Goal: Task Accomplishment & Management: Use online tool/utility

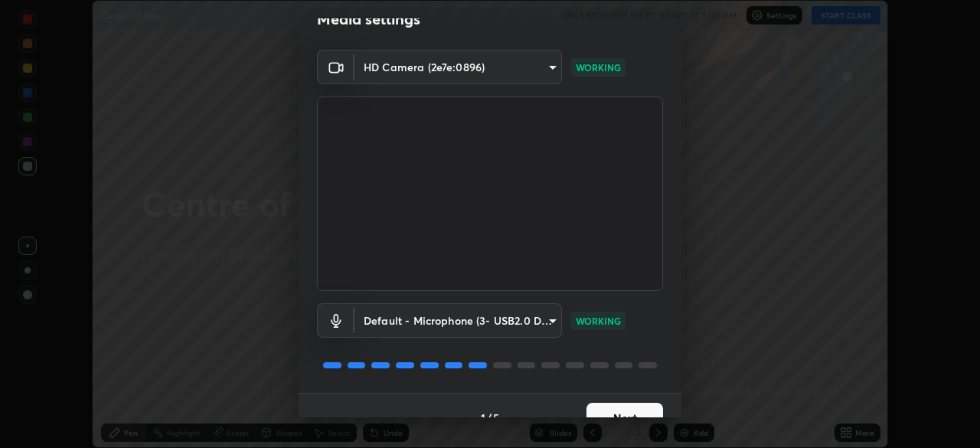
scroll to position [54, 0]
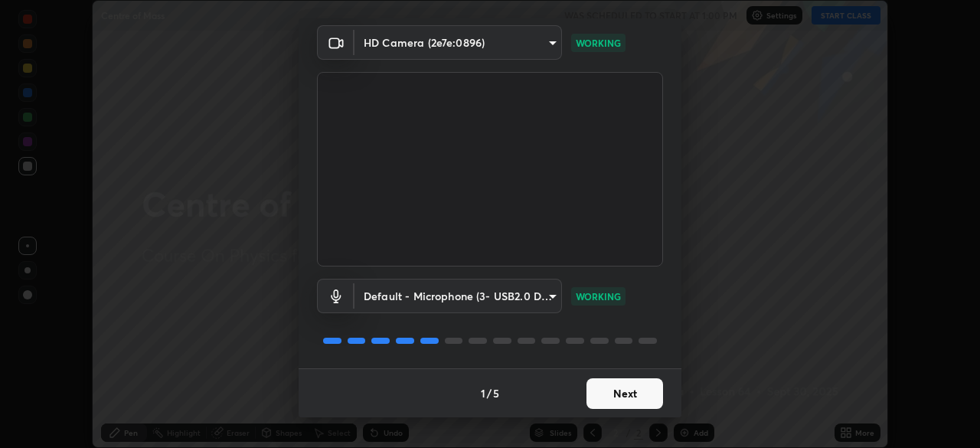
click at [619, 392] on button "Next" at bounding box center [624, 393] width 77 height 31
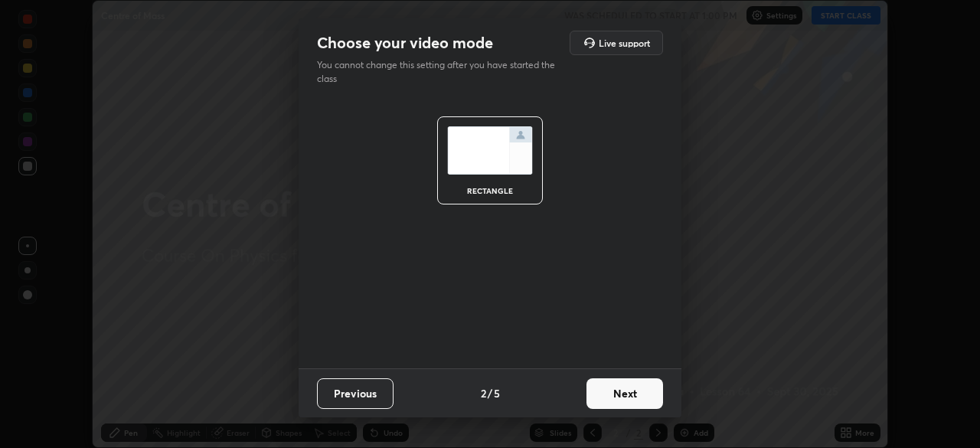
scroll to position [0, 0]
click at [622, 393] on button "Next" at bounding box center [624, 393] width 77 height 31
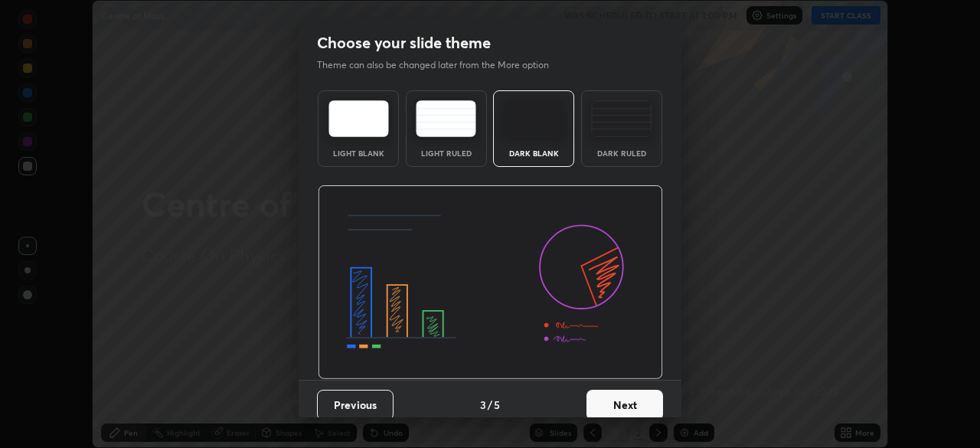
click at [624, 400] on button "Next" at bounding box center [624, 405] width 77 height 31
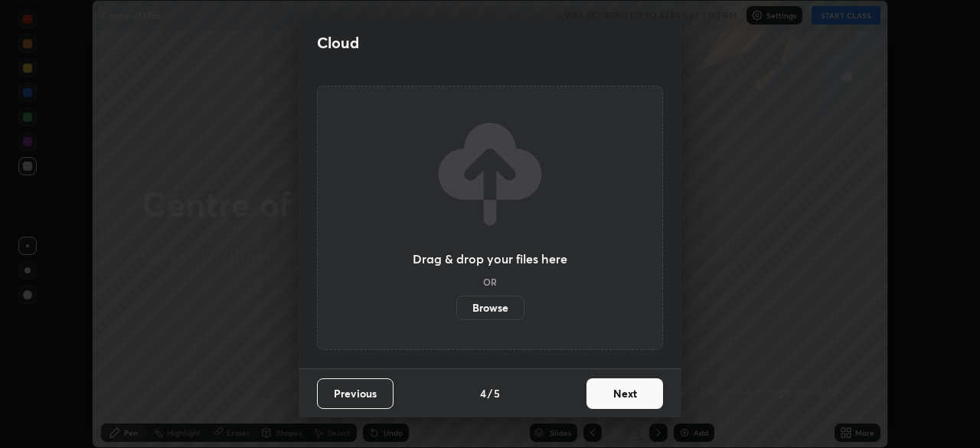
click at [626, 393] on button "Next" at bounding box center [624, 393] width 77 height 31
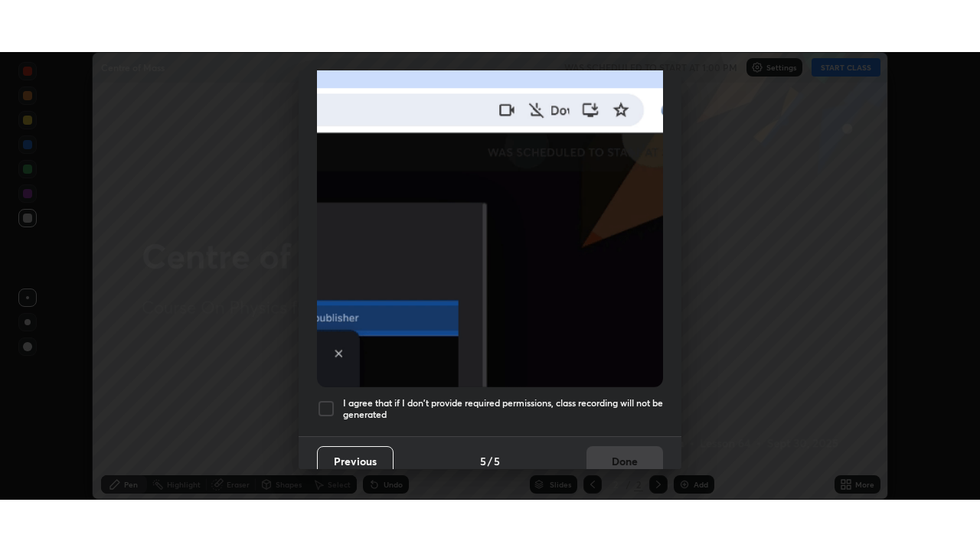
scroll to position [367, 0]
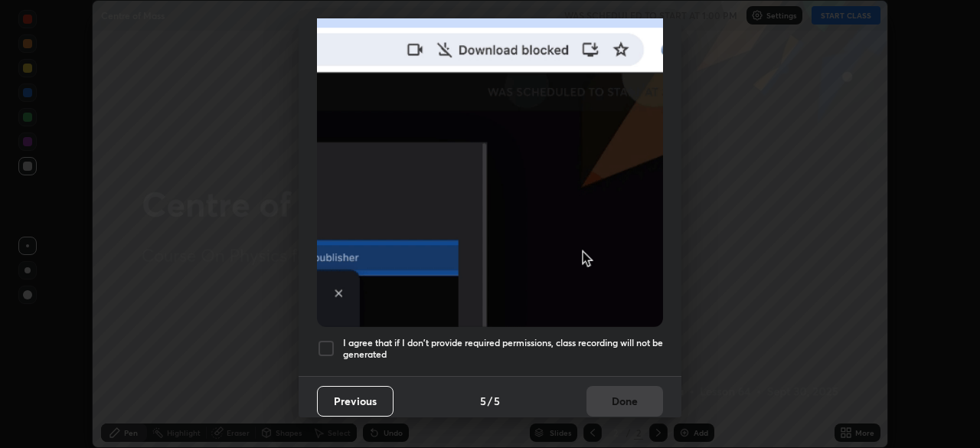
click at [326, 341] on div at bounding box center [326, 348] width 18 height 18
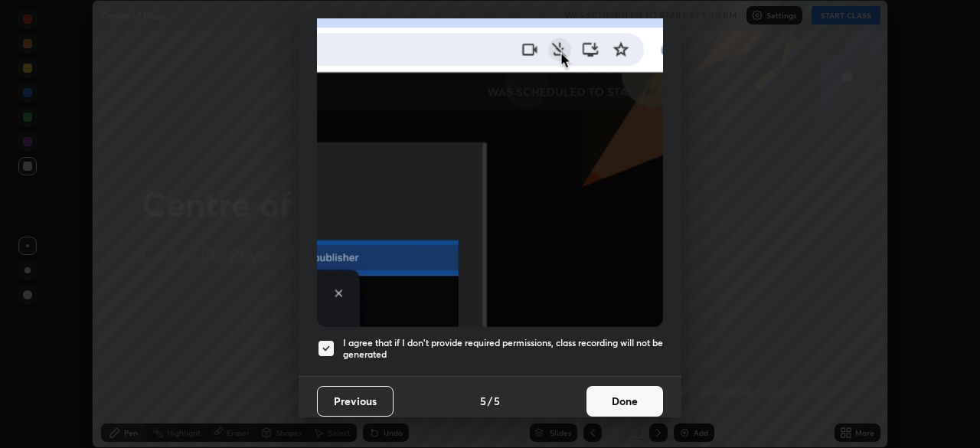
click at [615, 396] on button "Done" at bounding box center [624, 401] width 77 height 31
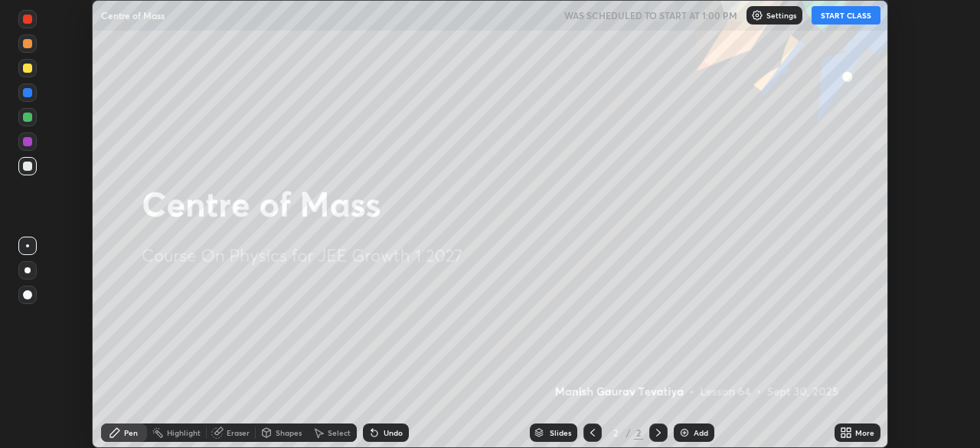
click at [850, 430] on icon at bounding box center [849, 430] width 4 height 4
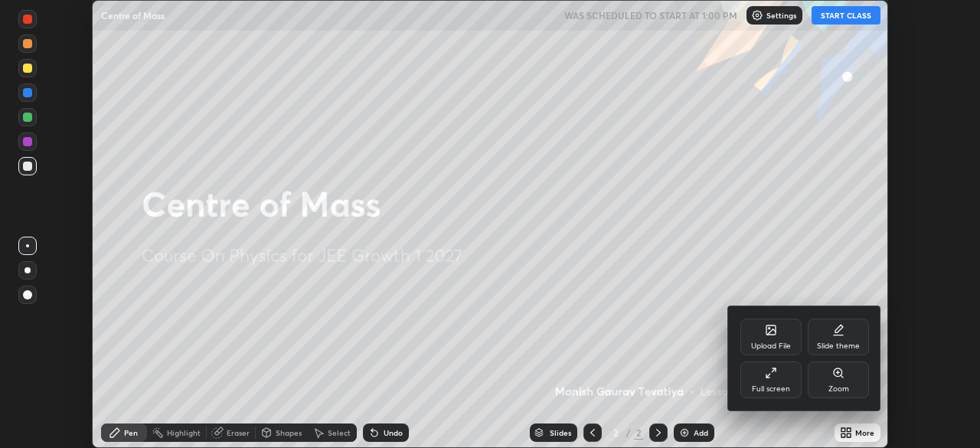
click at [768, 381] on div "Full screen" at bounding box center [770, 379] width 61 height 37
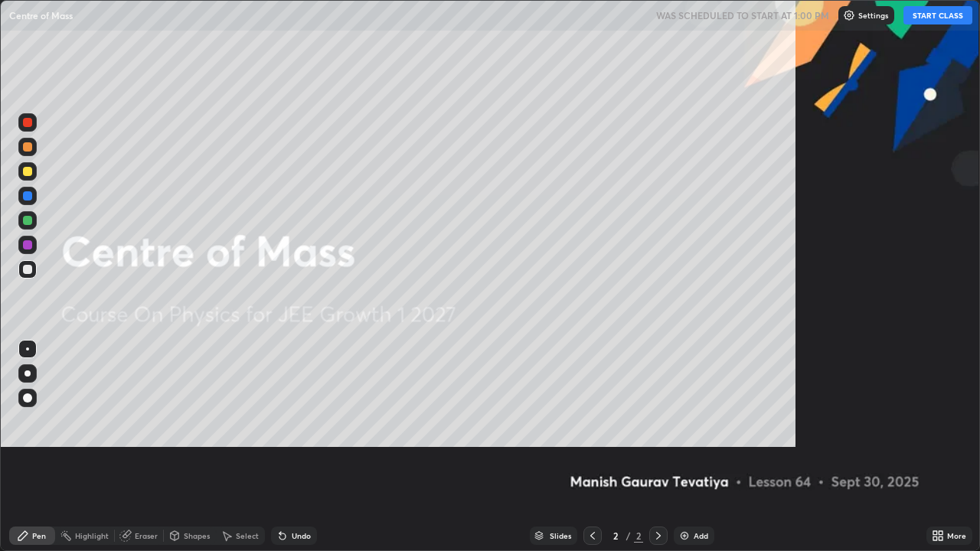
scroll to position [551, 980]
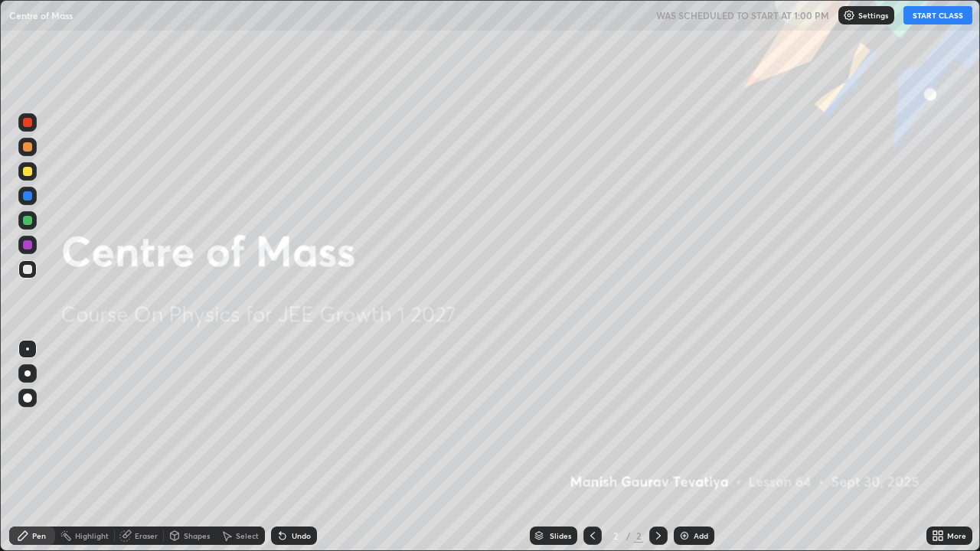
click at [926, 18] on button "START CLASS" at bounding box center [937, 15] width 69 height 18
click at [684, 447] on img at bounding box center [684, 536] width 12 height 12
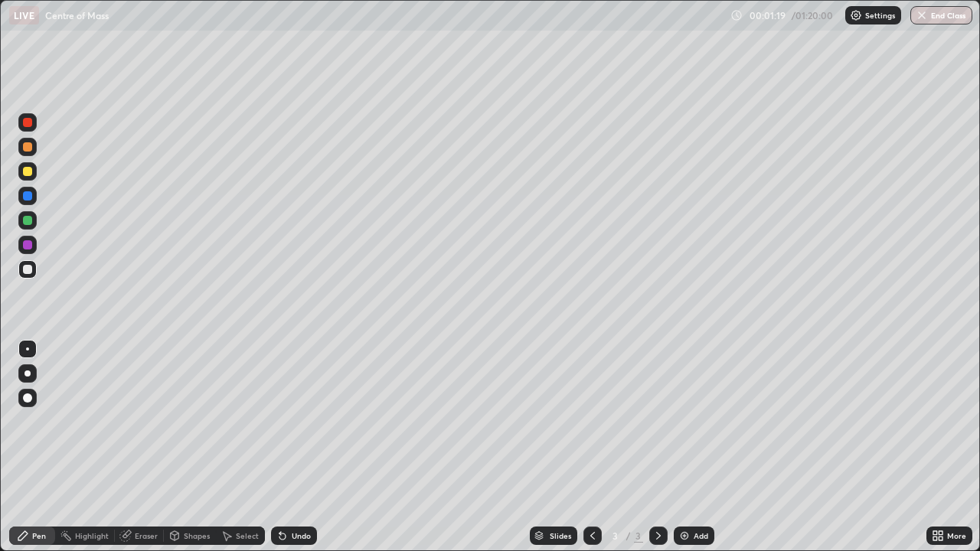
click at [27, 170] on div at bounding box center [27, 171] width 9 height 9
click at [296, 447] on div "Undo" at bounding box center [294, 536] width 46 height 18
click at [28, 397] on div at bounding box center [27, 398] width 9 height 9
click at [295, 447] on div "Undo" at bounding box center [294, 536] width 46 height 18
click at [132, 447] on div "Eraser" at bounding box center [139, 536] width 49 height 18
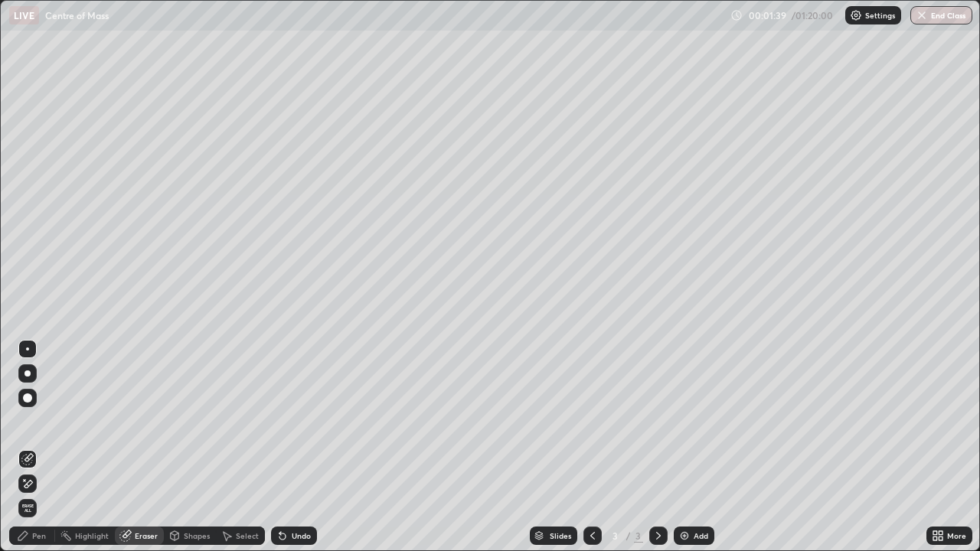
click at [29, 447] on icon at bounding box center [28, 458] width 8 height 8
click at [31, 447] on div "Pen" at bounding box center [32, 536] width 46 height 18
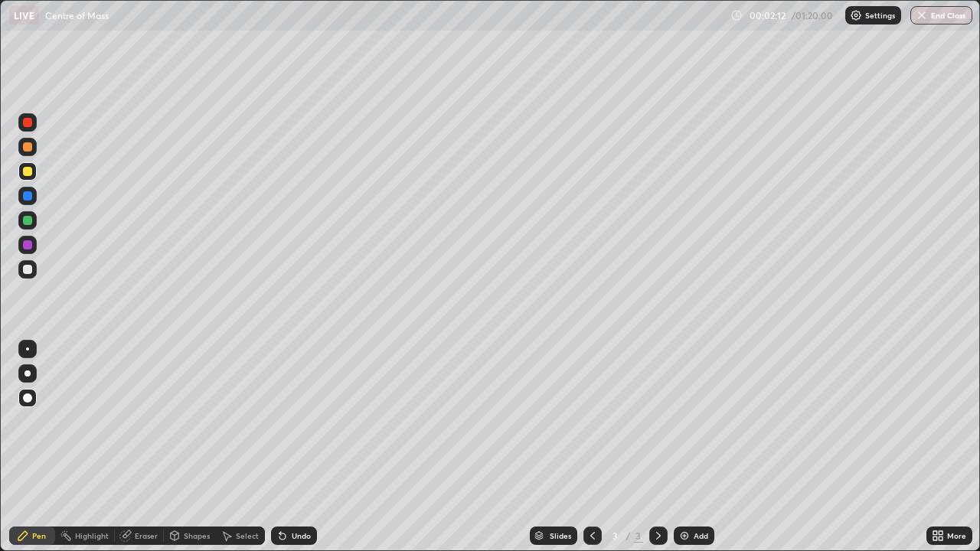
click at [28, 121] on div at bounding box center [27, 122] width 9 height 9
click at [26, 200] on div at bounding box center [27, 195] width 9 height 9
click at [135, 447] on div "Eraser" at bounding box center [146, 536] width 23 height 8
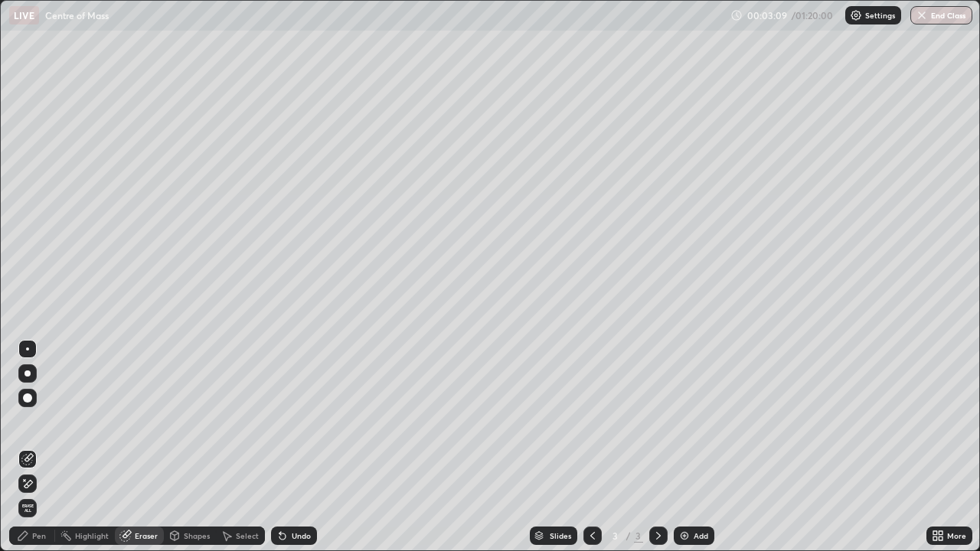
click at [39, 447] on div "Pen" at bounding box center [32, 536] width 46 height 18
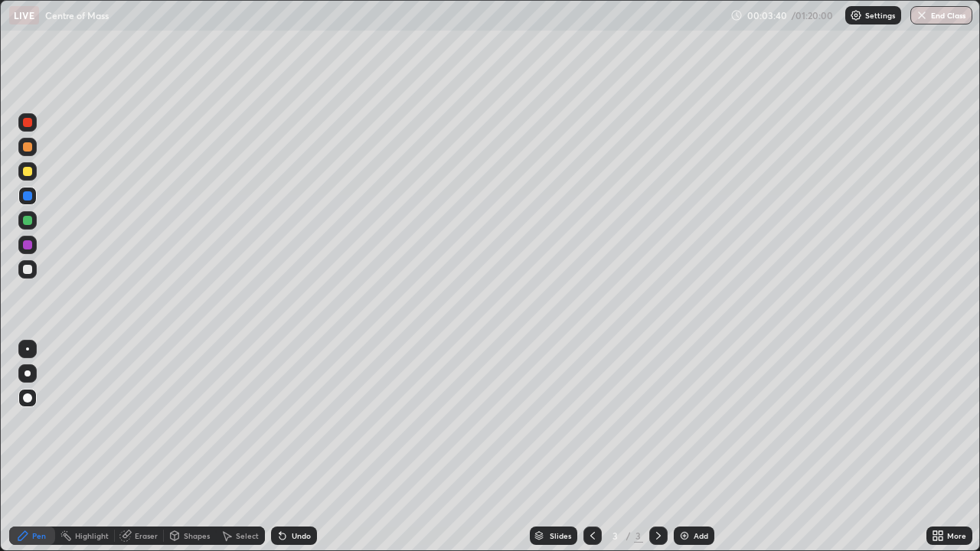
click at [126, 447] on icon at bounding box center [125, 536] width 10 height 10
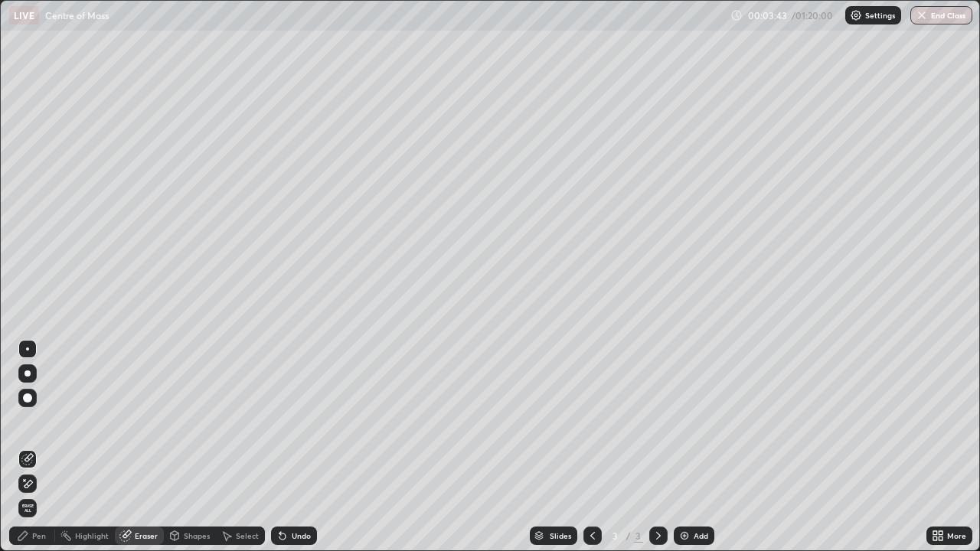
click at [36, 447] on div "Pen" at bounding box center [32, 536] width 46 height 18
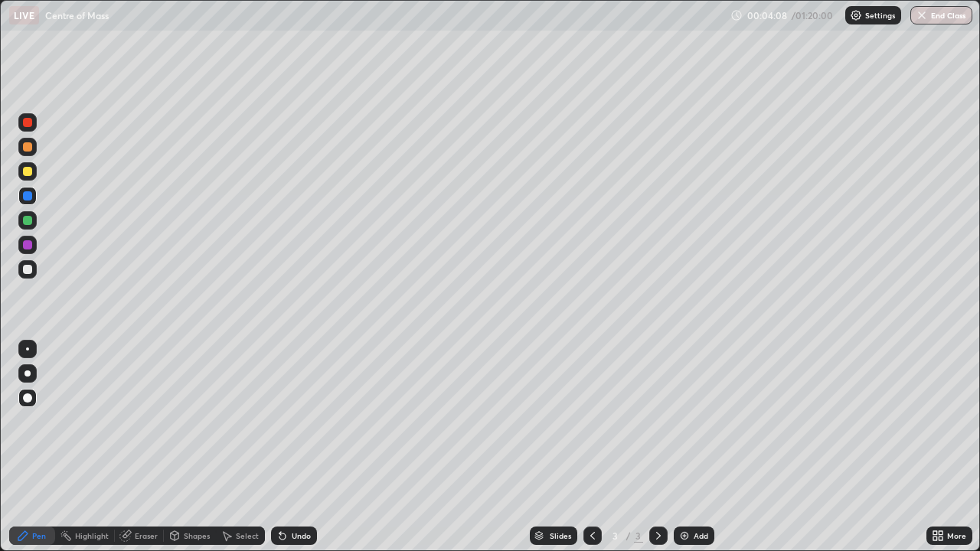
click at [27, 271] on div at bounding box center [27, 269] width 9 height 9
click at [27, 219] on div at bounding box center [27, 220] width 9 height 9
click at [690, 447] on div "Add" at bounding box center [694, 536] width 41 height 18
click at [31, 199] on div at bounding box center [27, 196] width 18 height 18
click at [292, 447] on div "Undo" at bounding box center [301, 536] width 19 height 8
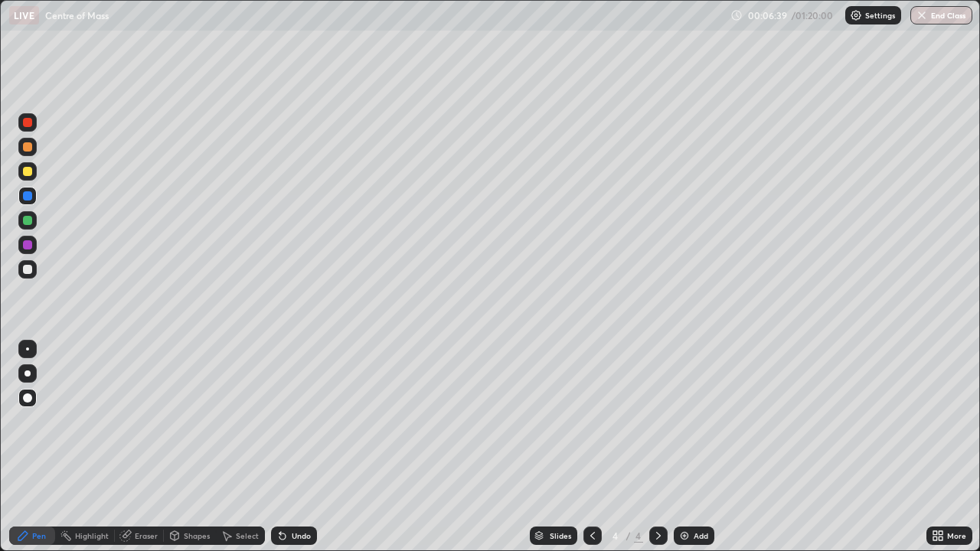
click at [30, 171] on div at bounding box center [27, 171] width 9 height 9
click at [28, 268] on div at bounding box center [27, 269] width 9 height 9
click at [28, 123] on div at bounding box center [27, 122] width 9 height 9
click at [28, 170] on div at bounding box center [27, 171] width 9 height 9
click at [29, 220] on div at bounding box center [27, 220] width 9 height 9
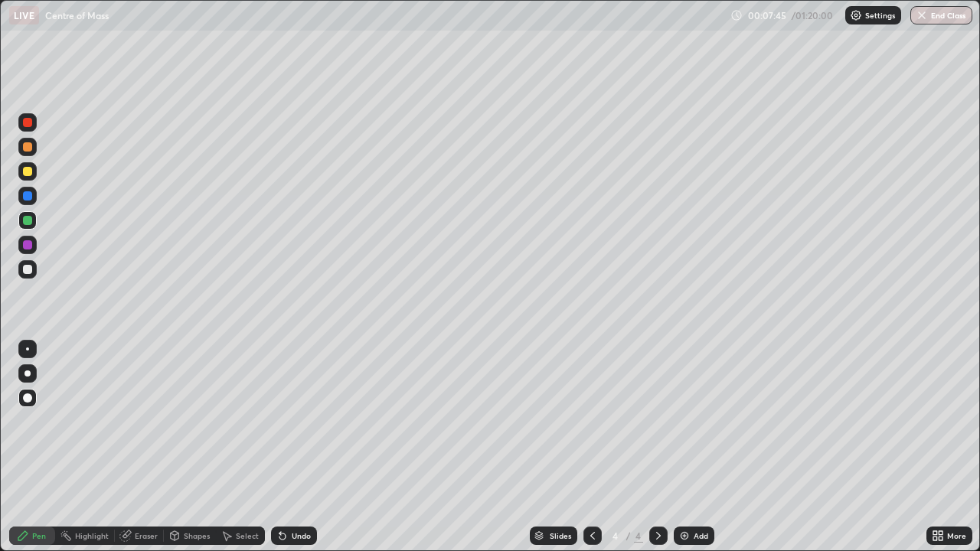
click at [289, 447] on div "Undo" at bounding box center [294, 536] width 46 height 18
click at [292, 447] on div "Undo" at bounding box center [301, 536] width 19 height 8
click at [293, 447] on div "Undo" at bounding box center [301, 536] width 19 height 8
click at [23, 174] on div at bounding box center [27, 171] width 9 height 9
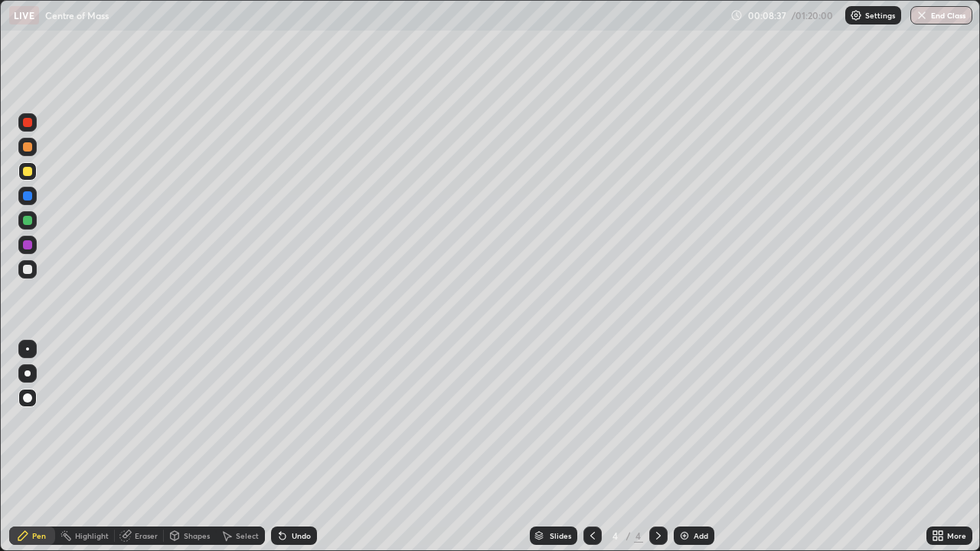
click at [28, 126] on div at bounding box center [27, 122] width 9 height 9
click at [28, 270] on div at bounding box center [27, 269] width 9 height 9
click at [27, 199] on div at bounding box center [27, 195] width 9 height 9
click at [28, 148] on div at bounding box center [27, 146] width 9 height 9
click at [27, 243] on div at bounding box center [27, 244] width 9 height 9
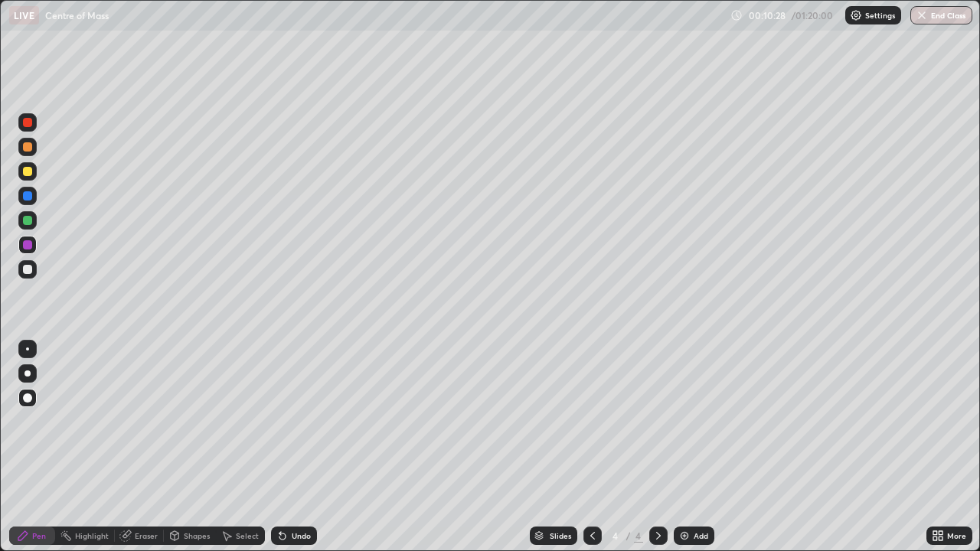
click at [307, 447] on div "Undo" at bounding box center [301, 536] width 19 height 8
click at [24, 222] on div at bounding box center [27, 220] width 9 height 9
click at [25, 123] on div at bounding box center [27, 122] width 9 height 9
click at [27, 174] on div at bounding box center [27, 171] width 9 height 9
click at [691, 447] on div "Add" at bounding box center [694, 536] width 41 height 18
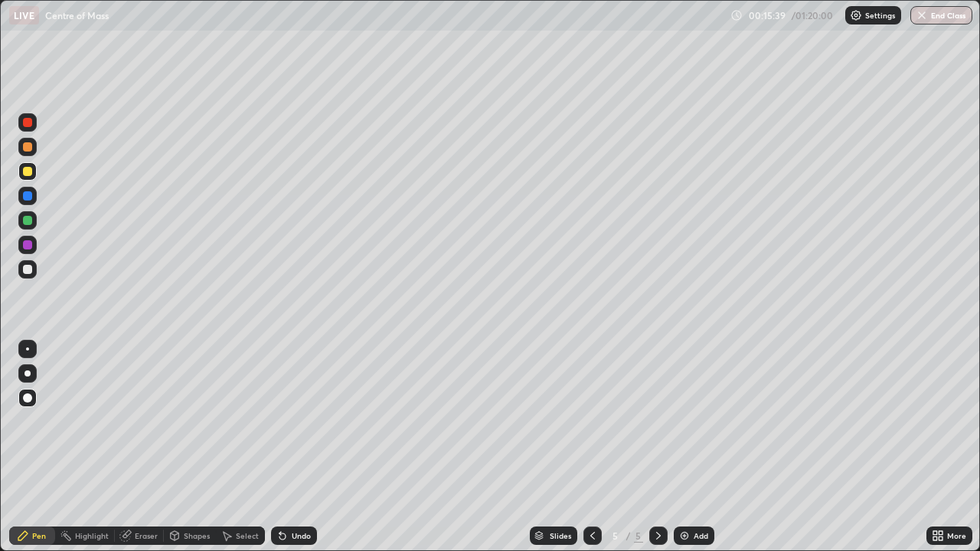
click at [24, 269] on div at bounding box center [27, 269] width 9 height 9
click at [29, 153] on div at bounding box center [27, 147] width 18 height 18
click at [26, 121] on div at bounding box center [27, 122] width 9 height 9
click at [26, 174] on div at bounding box center [27, 171] width 9 height 9
click at [288, 447] on div "Undo" at bounding box center [294, 536] width 46 height 18
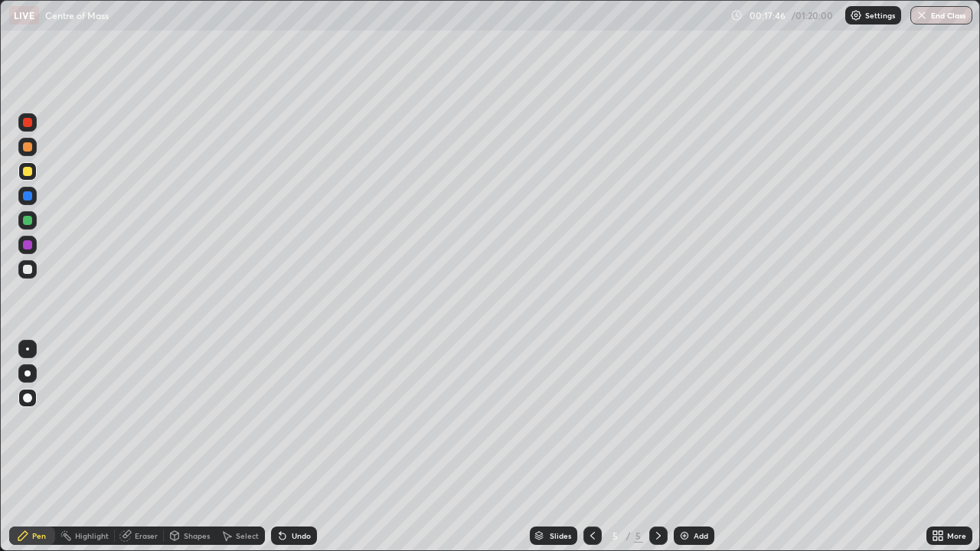
click at [289, 447] on div "Undo" at bounding box center [294, 536] width 46 height 18
click at [292, 447] on div "Undo" at bounding box center [301, 536] width 19 height 8
click at [25, 244] on div at bounding box center [27, 244] width 9 height 9
click at [23, 220] on div at bounding box center [27, 220] width 9 height 9
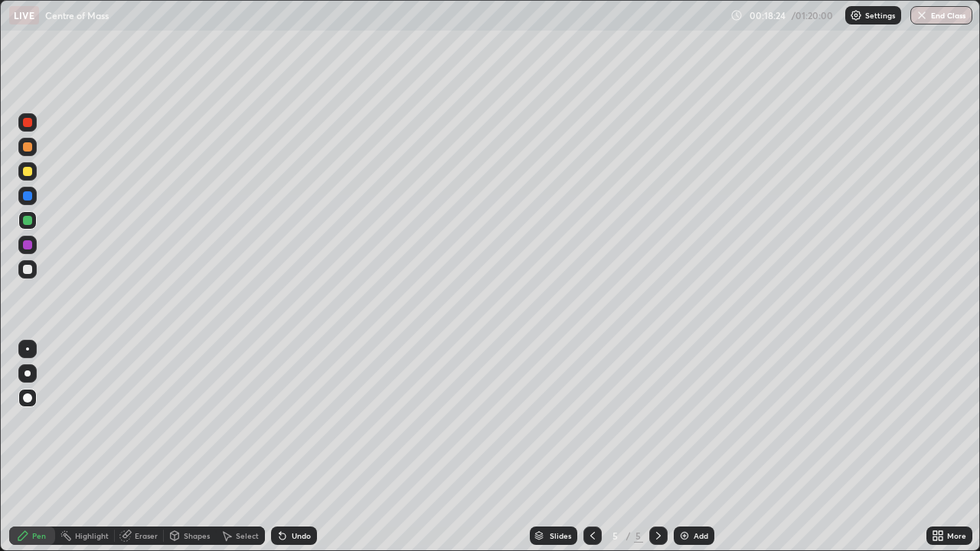
click at [285, 447] on icon at bounding box center [282, 536] width 12 height 12
click at [287, 447] on div "Undo" at bounding box center [294, 536] width 46 height 18
click at [34, 269] on div at bounding box center [27, 269] width 18 height 18
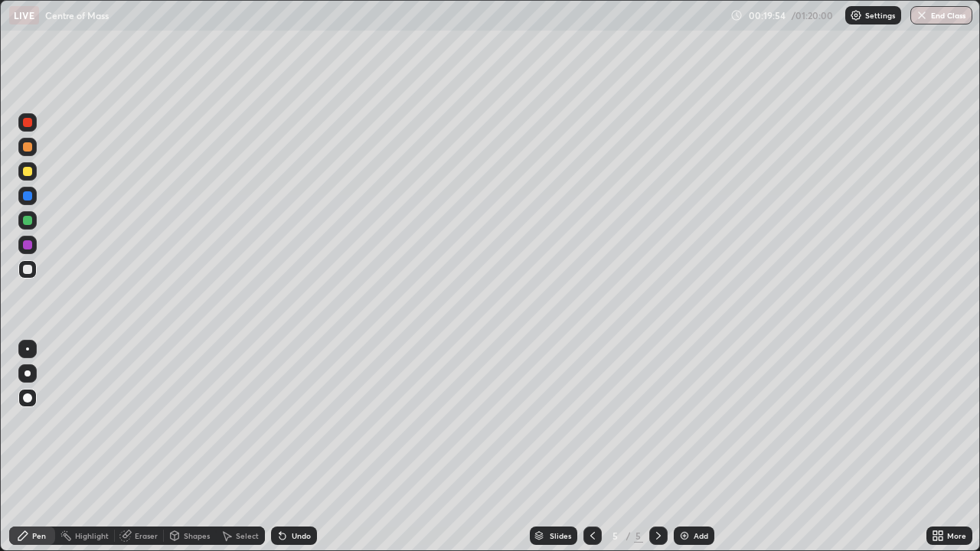
click at [26, 172] on div at bounding box center [27, 171] width 9 height 9
click at [27, 197] on div at bounding box center [27, 195] width 9 height 9
click at [299, 447] on div "Undo" at bounding box center [301, 536] width 19 height 8
click at [25, 126] on div at bounding box center [27, 122] width 9 height 9
click at [684, 447] on img at bounding box center [684, 536] width 12 height 12
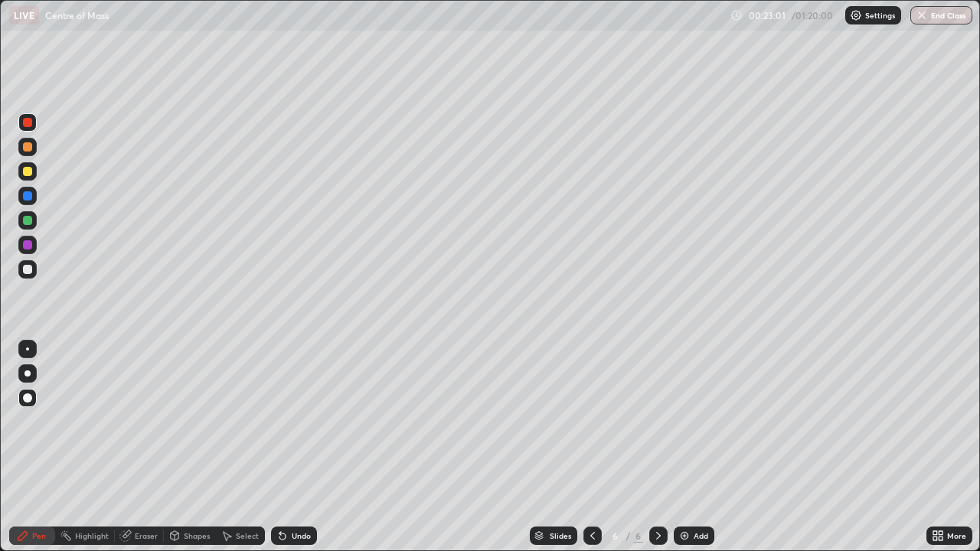
click at [28, 270] on div at bounding box center [27, 269] width 9 height 9
click at [285, 447] on icon at bounding box center [282, 536] width 12 height 12
click at [28, 169] on div at bounding box center [27, 171] width 9 height 9
click at [28, 218] on div at bounding box center [27, 220] width 9 height 9
click at [28, 198] on div at bounding box center [27, 195] width 9 height 9
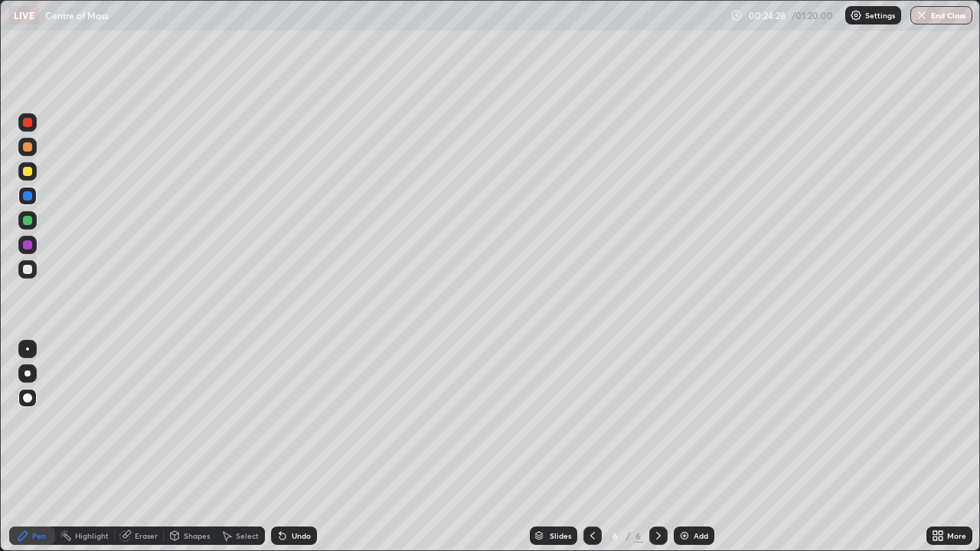
click at [26, 126] on div at bounding box center [27, 122] width 9 height 9
click at [26, 150] on div at bounding box center [27, 146] width 9 height 9
click at [292, 447] on div "Undo" at bounding box center [301, 536] width 19 height 8
click at [297, 447] on div "Undo" at bounding box center [294, 536] width 46 height 18
click at [28, 175] on div at bounding box center [27, 171] width 9 height 9
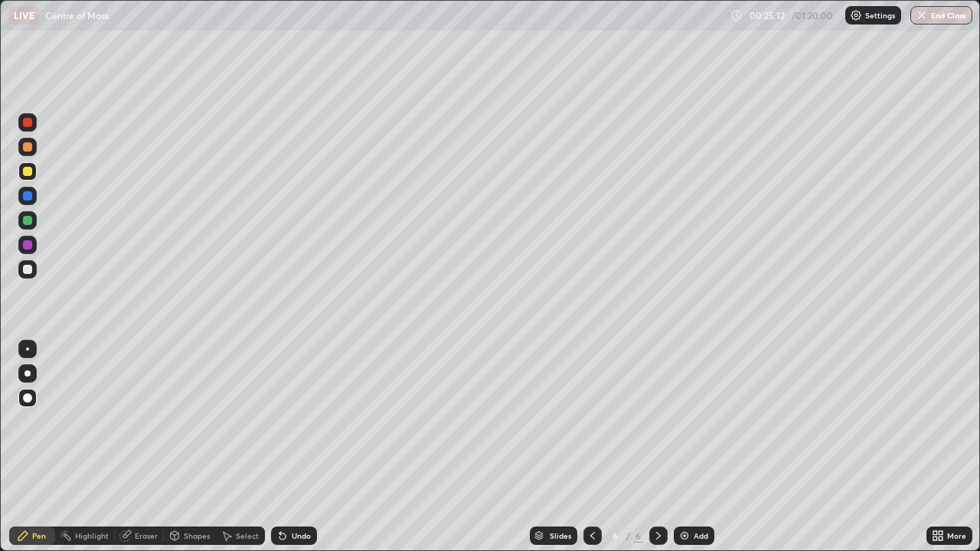
click at [27, 123] on div at bounding box center [27, 122] width 9 height 9
click at [25, 223] on div at bounding box center [27, 220] width 9 height 9
click at [31, 269] on div at bounding box center [27, 269] width 9 height 9
click at [300, 447] on div "Undo" at bounding box center [301, 536] width 19 height 8
click at [296, 447] on div "Undo" at bounding box center [301, 536] width 19 height 8
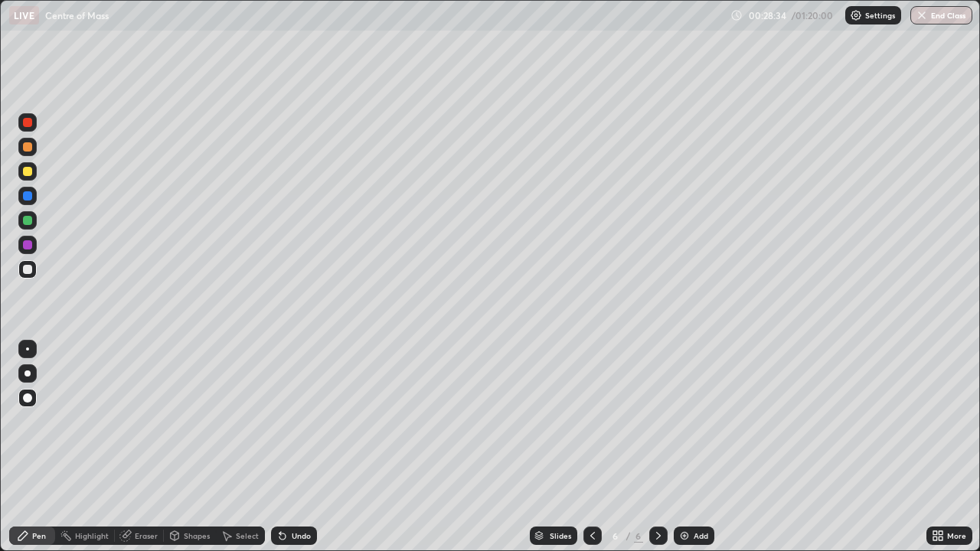
click at [29, 171] on div at bounding box center [27, 171] width 9 height 9
click at [28, 122] on div at bounding box center [27, 122] width 9 height 9
click at [305, 447] on div "Undo" at bounding box center [301, 536] width 19 height 8
click at [306, 447] on div "Undo" at bounding box center [301, 536] width 19 height 8
click at [28, 222] on div at bounding box center [27, 220] width 9 height 9
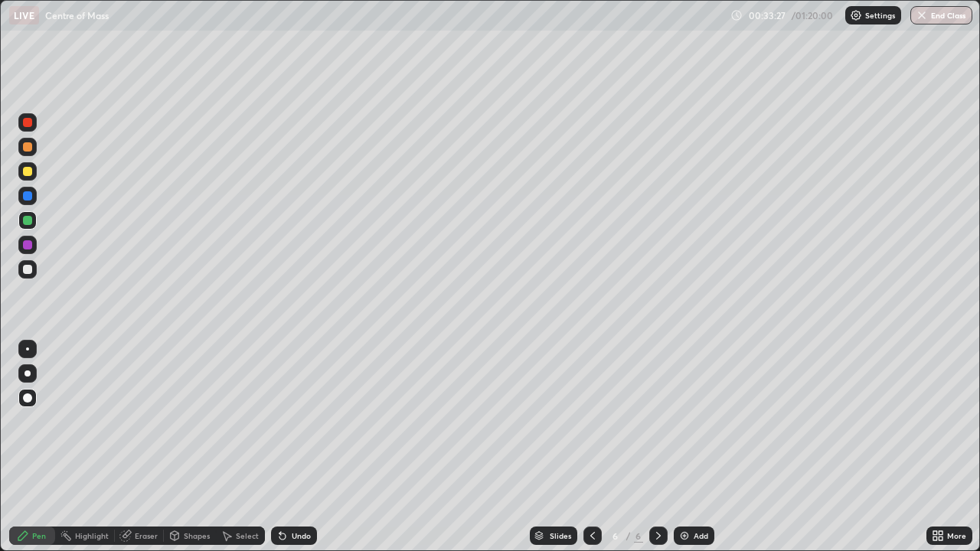
click at [28, 198] on div at bounding box center [27, 195] width 9 height 9
click at [30, 245] on div at bounding box center [27, 244] width 9 height 9
click at [21, 144] on div at bounding box center [27, 147] width 18 height 18
click at [683, 447] on img at bounding box center [684, 536] width 12 height 12
click at [25, 270] on div at bounding box center [27, 269] width 9 height 9
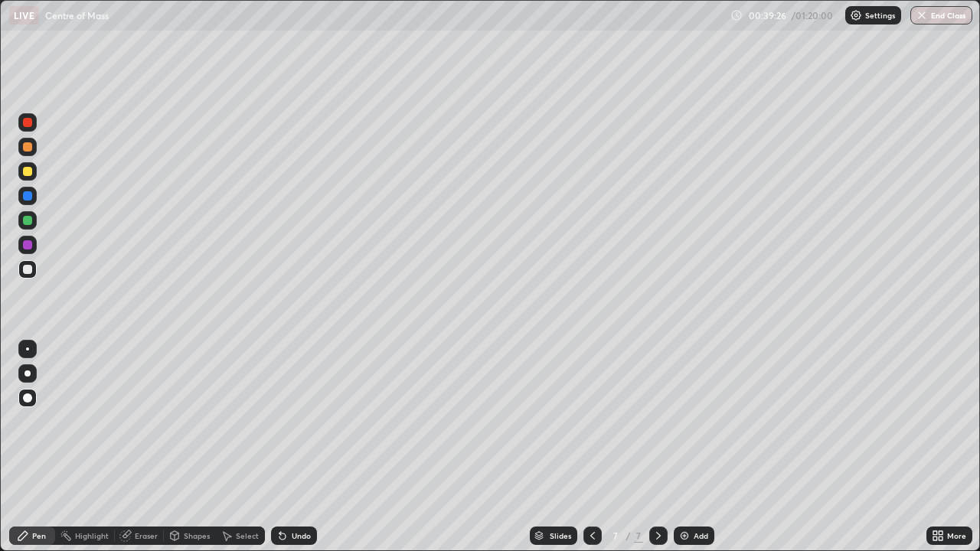
click at [299, 447] on div "Undo" at bounding box center [301, 536] width 19 height 8
click at [28, 122] on div at bounding box center [27, 122] width 9 height 9
click at [28, 221] on div at bounding box center [27, 220] width 9 height 9
click at [29, 125] on div at bounding box center [27, 122] width 9 height 9
click at [30, 263] on div at bounding box center [27, 269] width 18 height 18
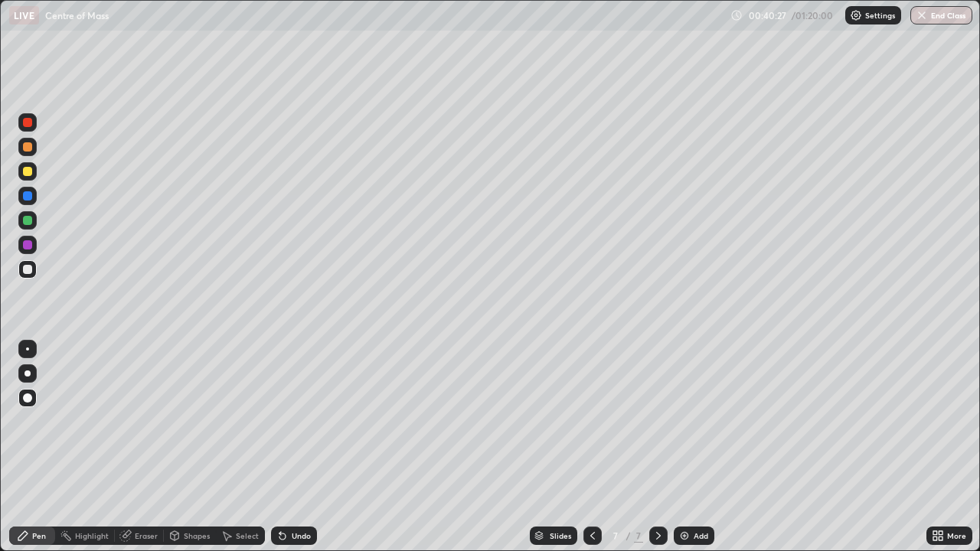
click at [131, 447] on div "Eraser" at bounding box center [139, 536] width 49 height 18
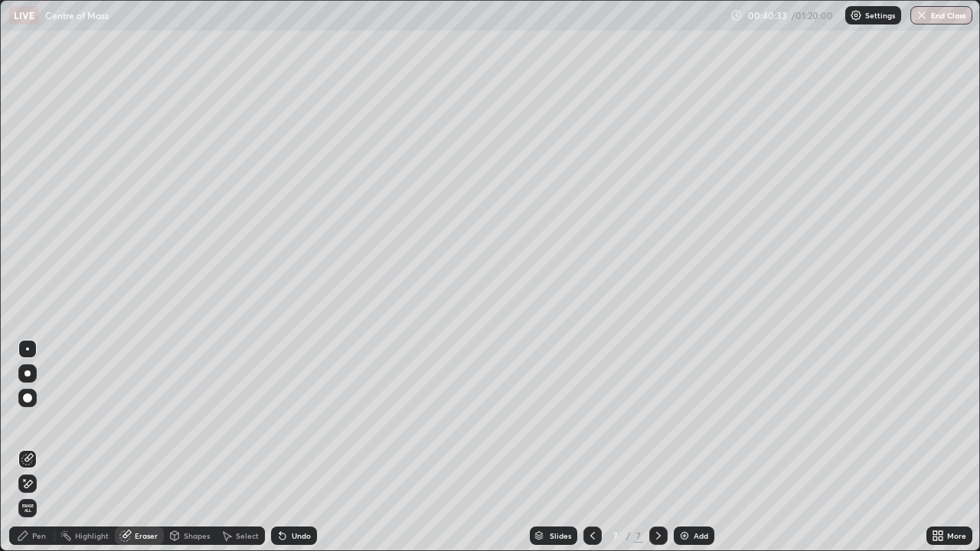
click at [33, 447] on div "Pen" at bounding box center [39, 536] width 14 height 8
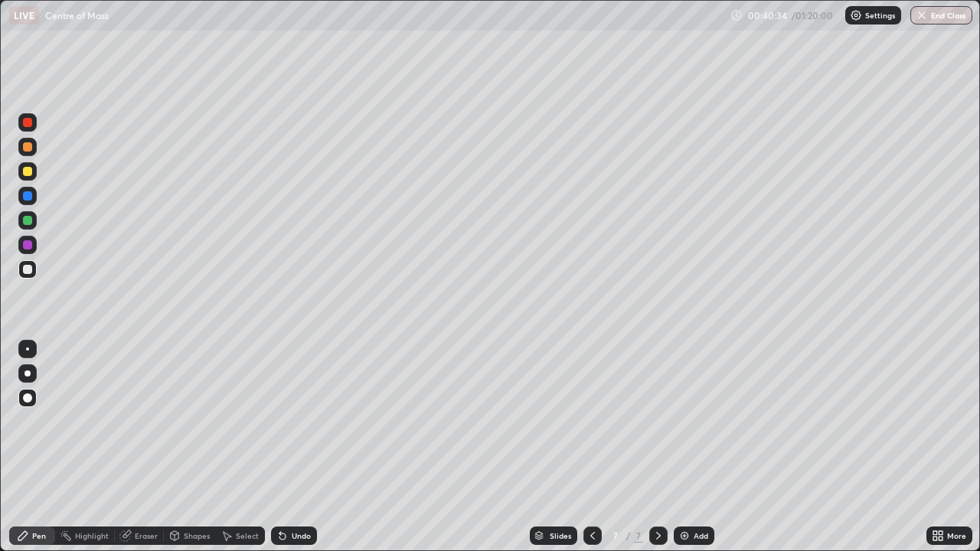
click at [31, 268] on div at bounding box center [27, 269] width 9 height 9
click at [136, 447] on div "Eraser" at bounding box center [146, 536] width 23 height 8
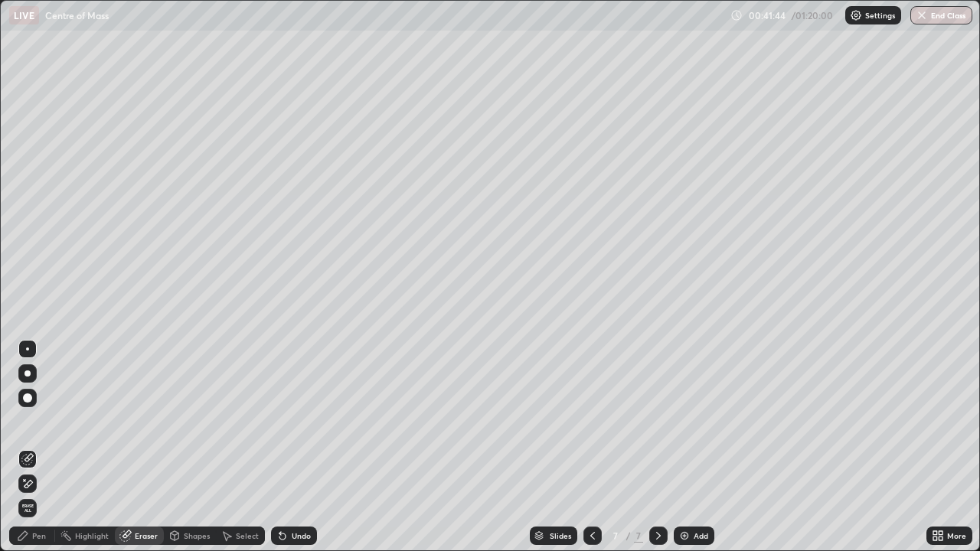
click at [42, 447] on div "Pen" at bounding box center [32, 536] width 46 height 18
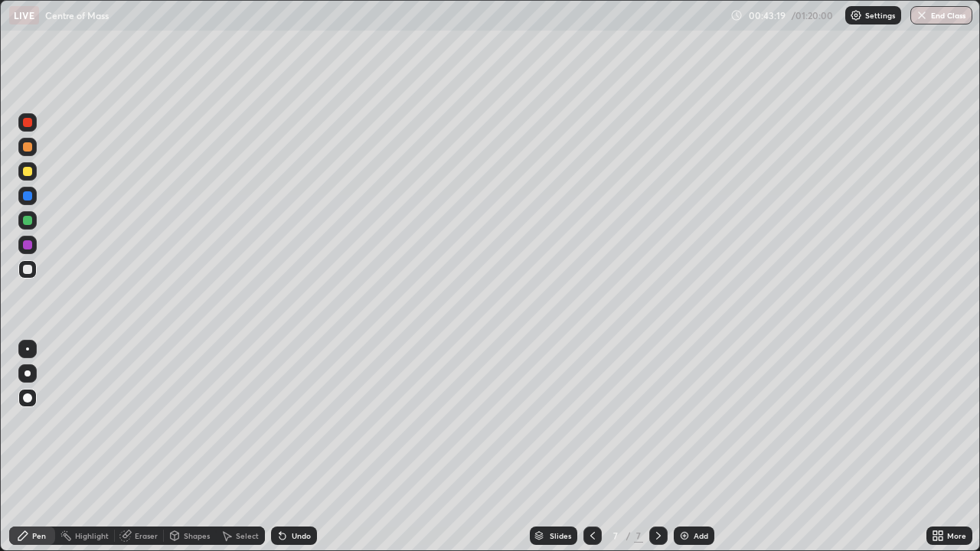
click at [26, 149] on div at bounding box center [27, 146] width 9 height 9
click at [686, 447] on img at bounding box center [684, 536] width 12 height 12
click at [28, 269] on div at bounding box center [27, 269] width 9 height 9
click at [28, 173] on div at bounding box center [27, 171] width 9 height 9
click at [291, 447] on div "Undo" at bounding box center [294, 536] width 46 height 18
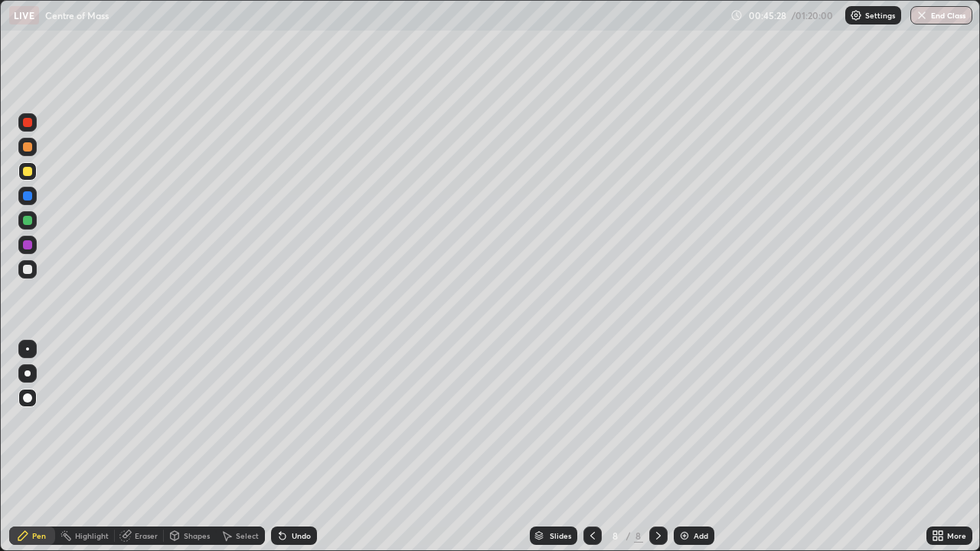
click at [25, 220] on div at bounding box center [27, 220] width 9 height 9
click at [129, 447] on icon at bounding box center [125, 536] width 10 height 10
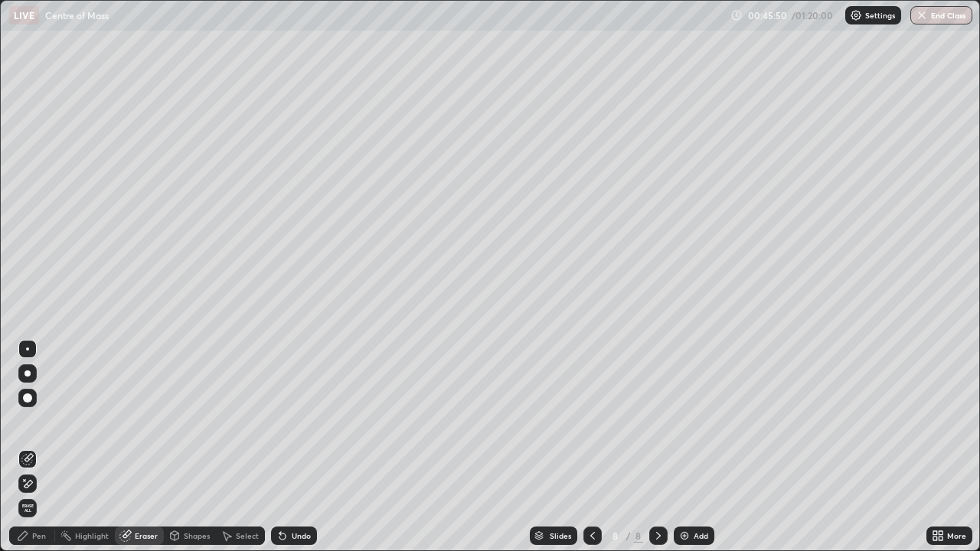
click at [38, 447] on div "Pen" at bounding box center [39, 536] width 14 height 8
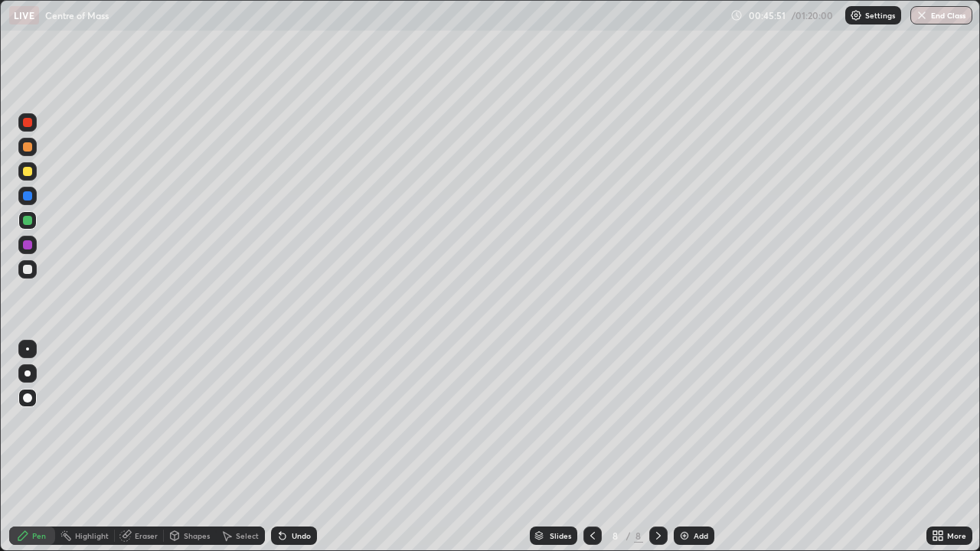
click at [24, 220] on div at bounding box center [27, 220] width 9 height 9
click at [30, 121] on div at bounding box center [27, 122] width 9 height 9
click at [29, 271] on div at bounding box center [27, 269] width 9 height 9
click at [24, 224] on div at bounding box center [27, 220] width 9 height 9
click at [27, 150] on div at bounding box center [27, 146] width 9 height 9
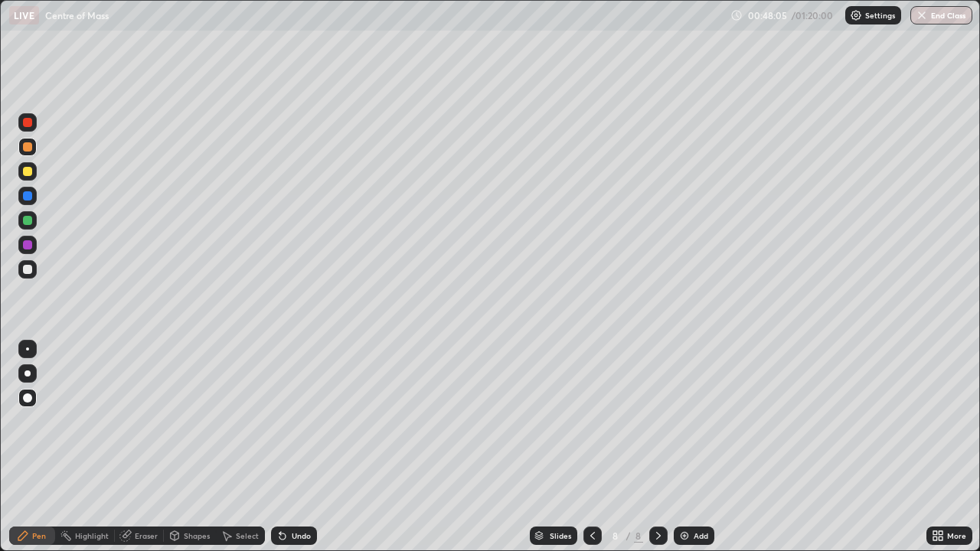
click at [26, 244] on div at bounding box center [27, 244] width 9 height 9
click at [26, 220] on div at bounding box center [27, 220] width 9 height 9
click at [28, 143] on div at bounding box center [27, 146] width 9 height 9
click at [26, 125] on div at bounding box center [27, 122] width 9 height 9
click at [694, 447] on div "Add" at bounding box center [701, 536] width 15 height 8
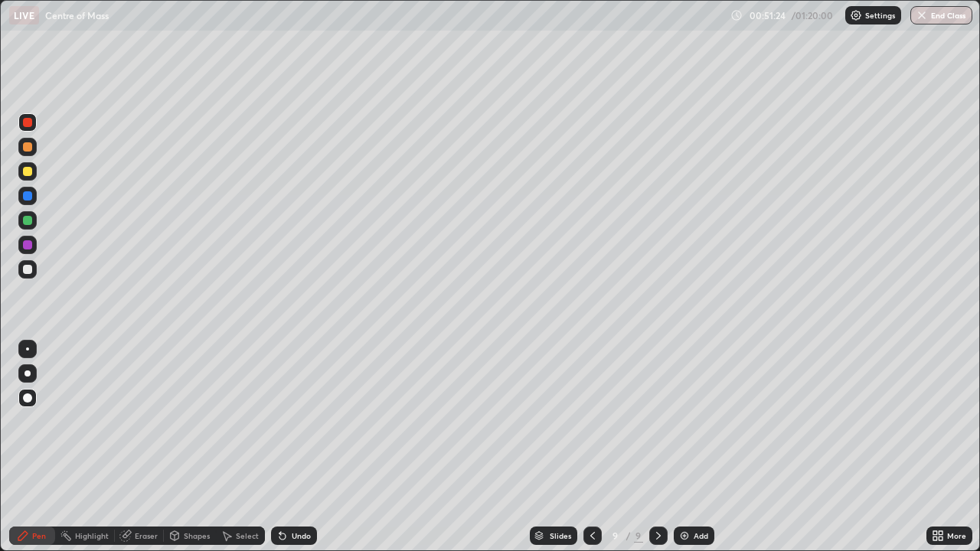
click at [186, 447] on div "Shapes" at bounding box center [197, 536] width 26 height 8
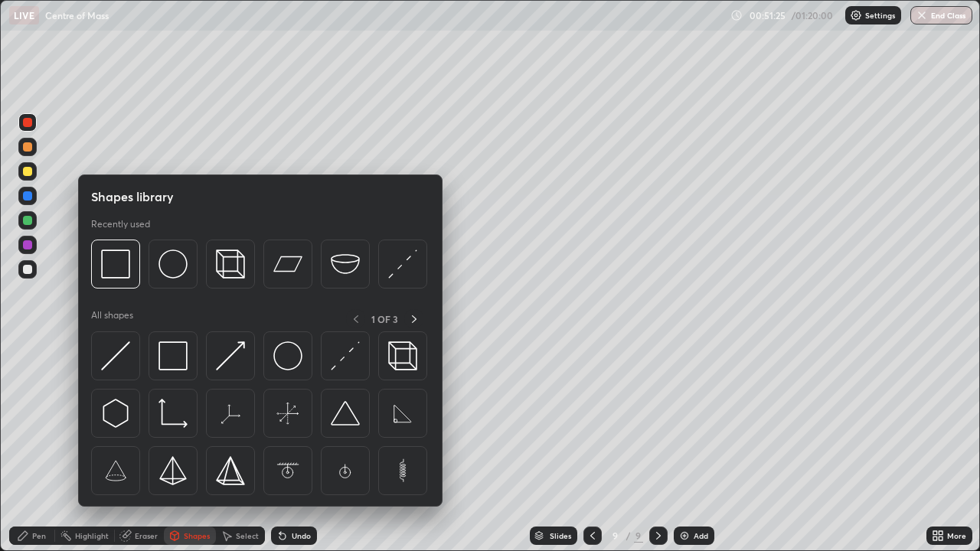
click at [178, 359] on img at bounding box center [172, 355] width 29 height 29
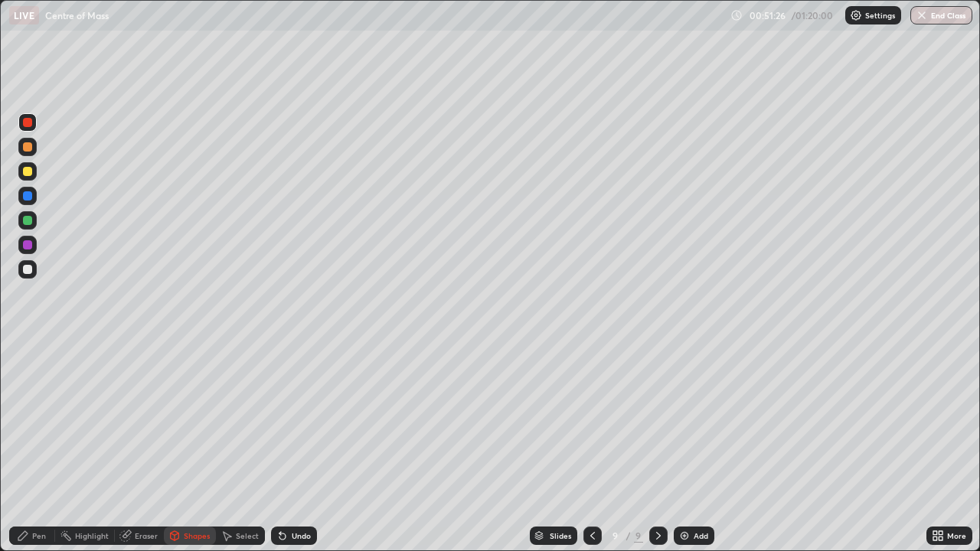
click at [31, 269] on div at bounding box center [27, 269] width 9 height 9
click at [27, 447] on icon at bounding box center [23, 536] width 12 height 12
click at [29, 170] on div at bounding box center [27, 171] width 9 height 9
click at [27, 120] on div at bounding box center [27, 122] width 9 height 9
click at [27, 268] on div at bounding box center [27, 269] width 9 height 9
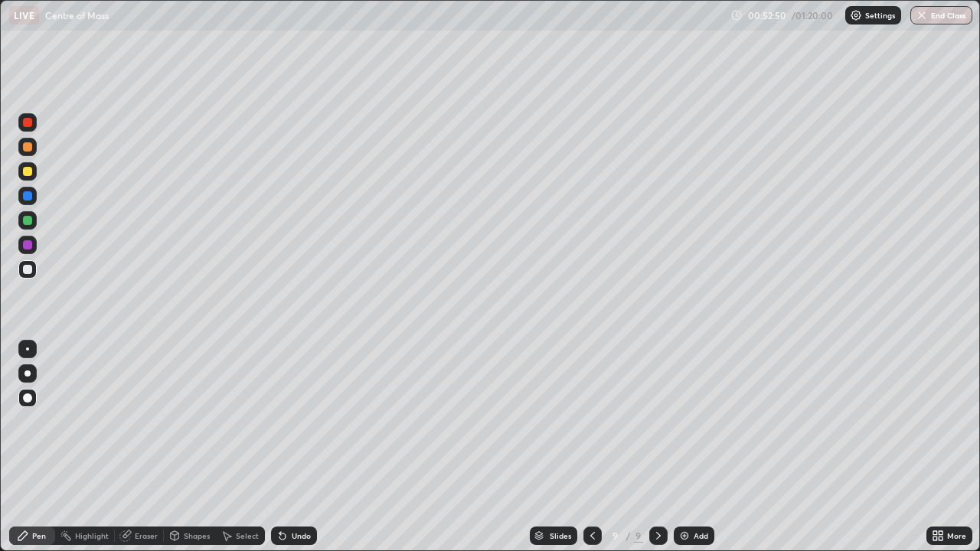
click at [26, 220] on div at bounding box center [27, 220] width 9 height 9
click at [29, 196] on div at bounding box center [27, 195] width 9 height 9
click at [26, 220] on div at bounding box center [27, 220] width 9 height 9
click at [28, 243] on div at bounding box center [27, 244] width 9 height 9
click at [188, 447] on div "Shapes" at bounding box center [197, 536] width 26 height 8
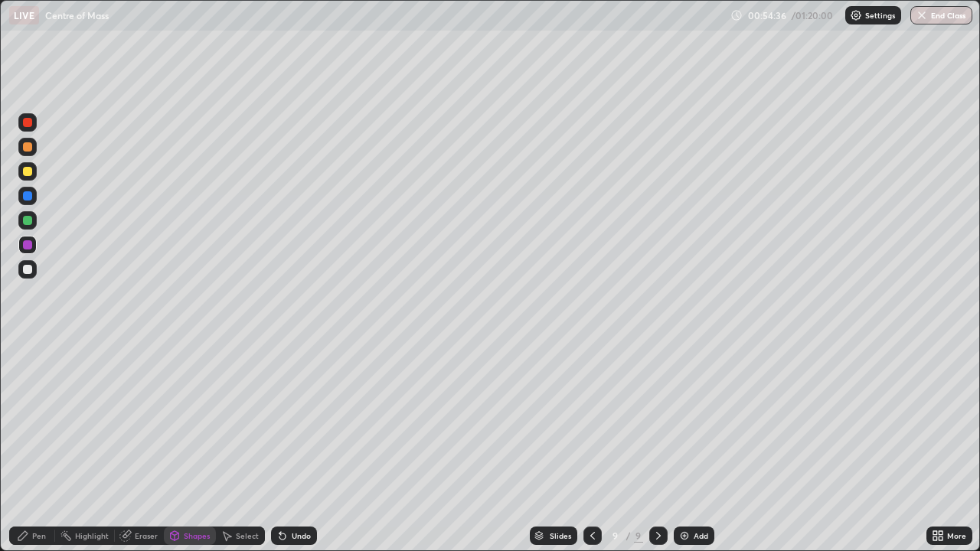
click at [27, 268] on div at bounding box center [27, 269] width 9 height 9
click at [31, 447] on div "Pen" at bounding box center [32, 536] width 46 height 18
click at [28, 178] on div at bounding box center [27, 171] width 18 height 18
click at [26, 122] on div at bounding box center [27, 122] width 9 height 9
click at [28, 145] on div at bounding box center [27, 146] width 9 height 9
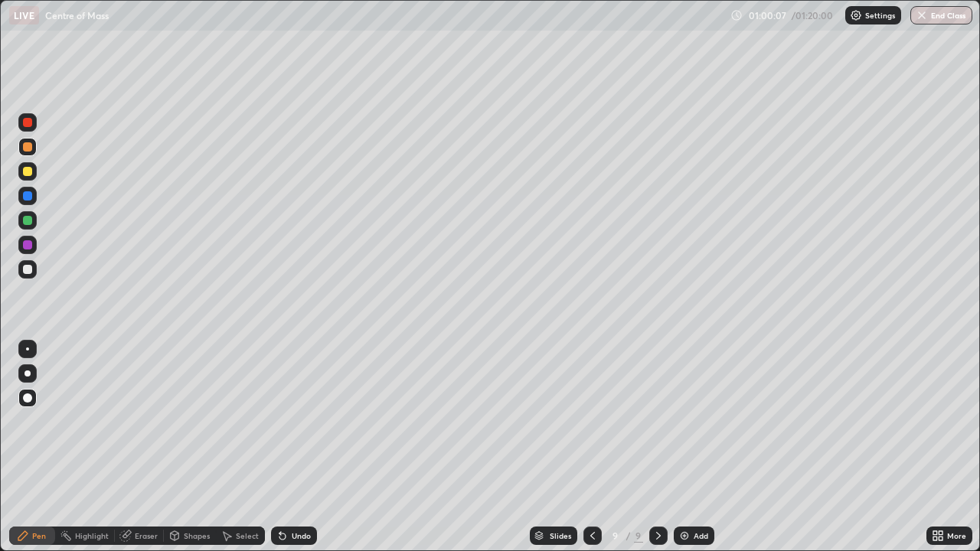
click at [287, 447] on div "Undo" at bounding box center [294, 536] width 46 height 18
click at [24, 218] on div at bounding box center [27, 220] width 9 height 9
click at [27, 268] on div at bounding box center [27, 269] width 9 height 9
click at [280, 447] on icon at bounding box center [282, 537] width 6 height 6
click at [26, 175] on div at bounding box center [27, 171] width 9 height 9
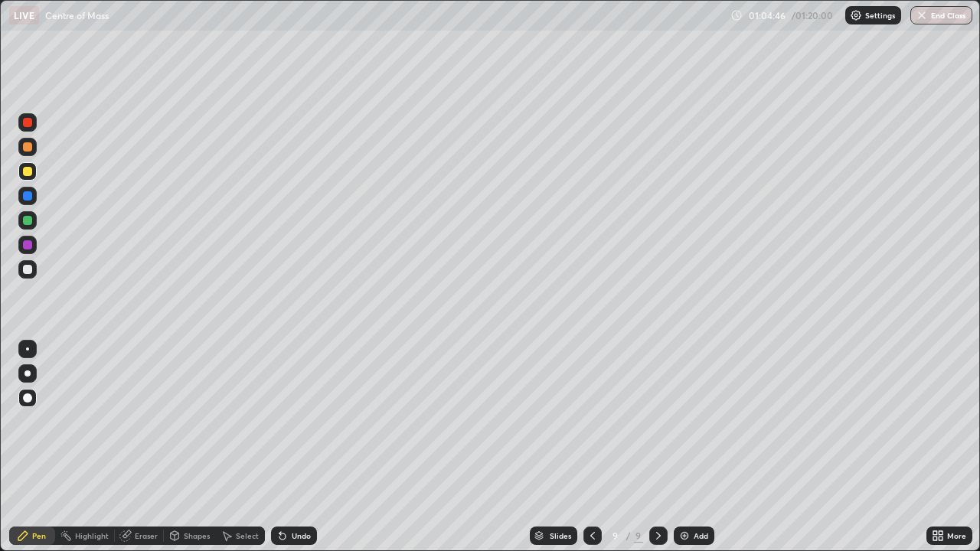
click at [25, 128] on div at bounding box center [27, 122] width 18 height 18
click at [941, 18] on button "End Class" at bounding box center [941, 15] width 62 height 18
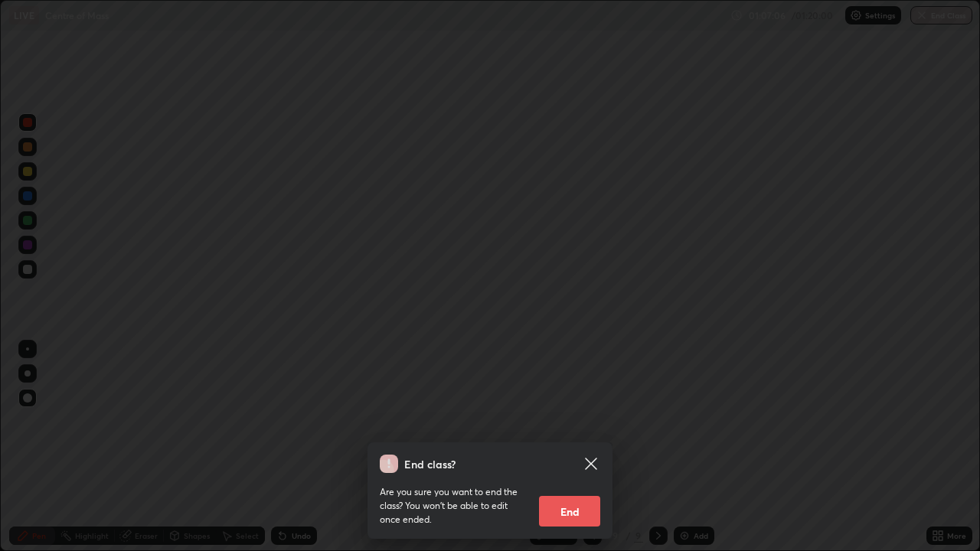
click at [570, 447] on button "End" at bounding box center [569, 511] width 61 height 31
